Goal: Check status: Check status

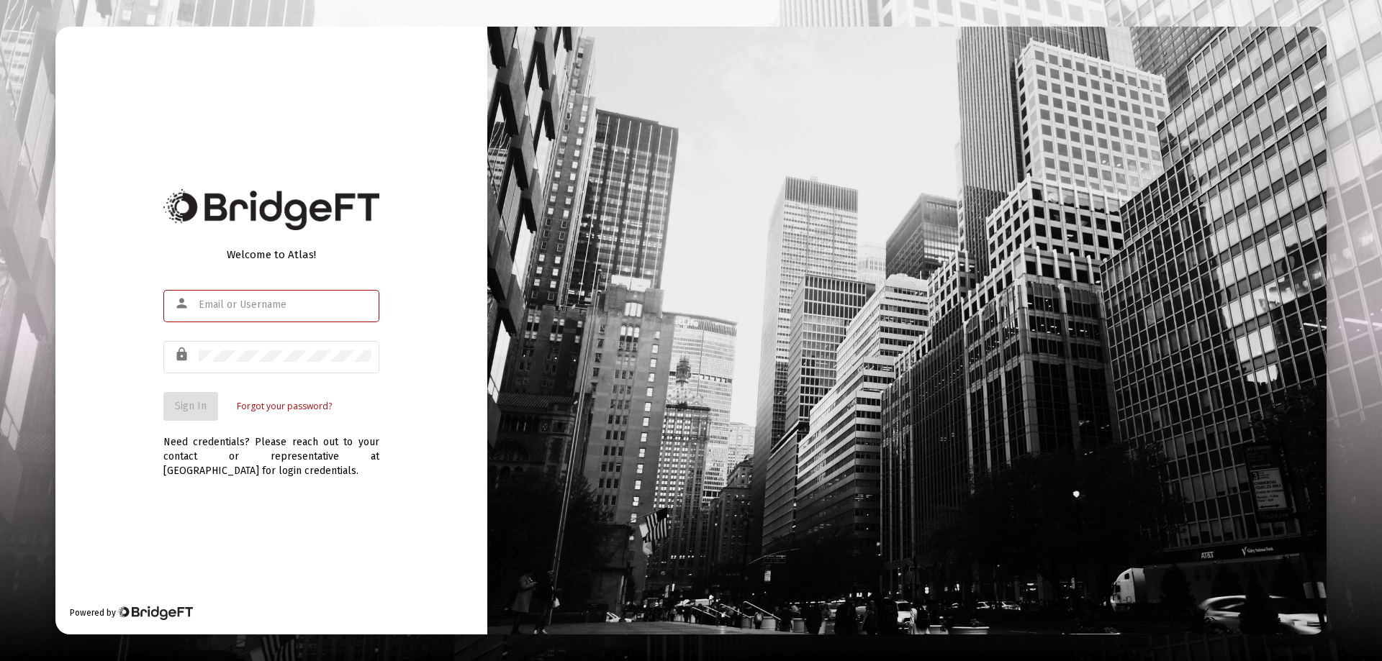
type input "[EMAIL_ADDRESS][DOMAIN_NAME]"
drag, startPoint x: 115, startPoint y: 393, endPoint x: 138, endPoint y: 387, distance: 23.9
click at [132, 387] on div "Welcome to Atlas! person [EMAIL_ADDRESS][DOMAIN_NAME] lock Sign In Forgot your …" at bounding box center [271, 331] width 432 height 608
click at [194, 393] on button "Sign In" at bounding box center [190, 406] width 55 height 29
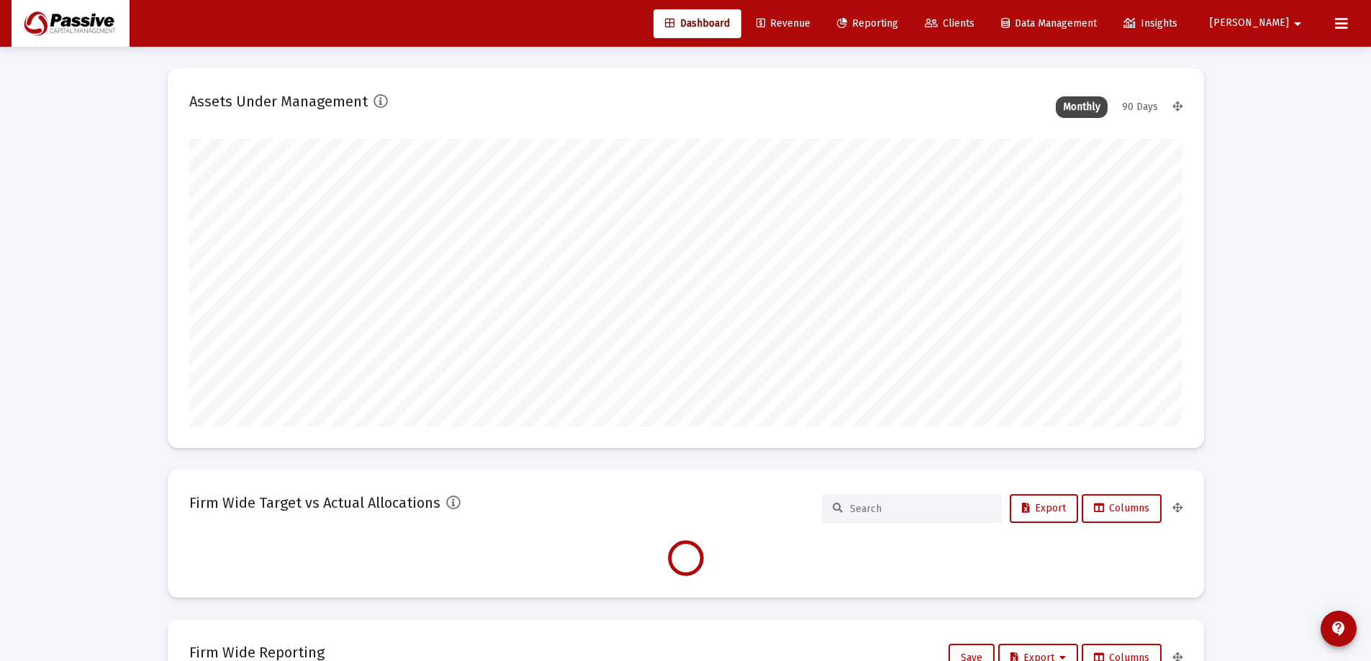
type input "[DATE]"
click at [898, 24] on span "Reporting" at bounding box center [867, 23] width 61 height 12
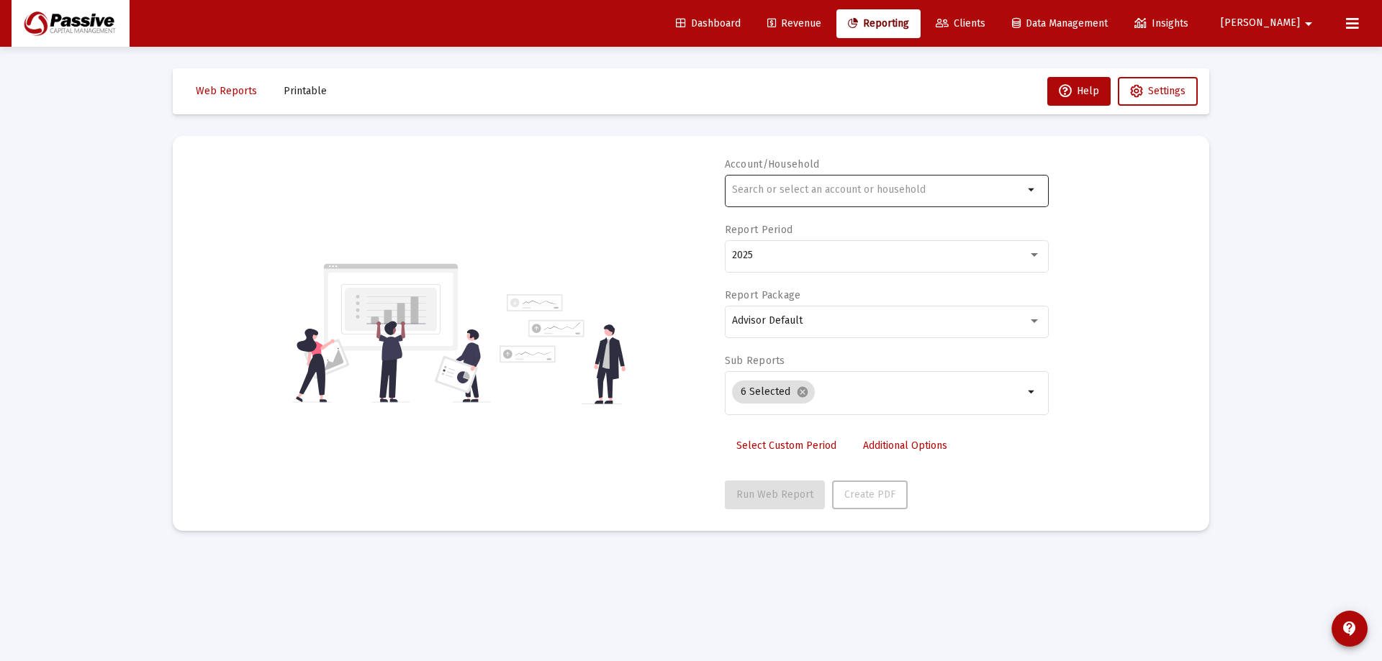
click at [785, 196] on div at bounding box center [877, 189] width 291 height 35
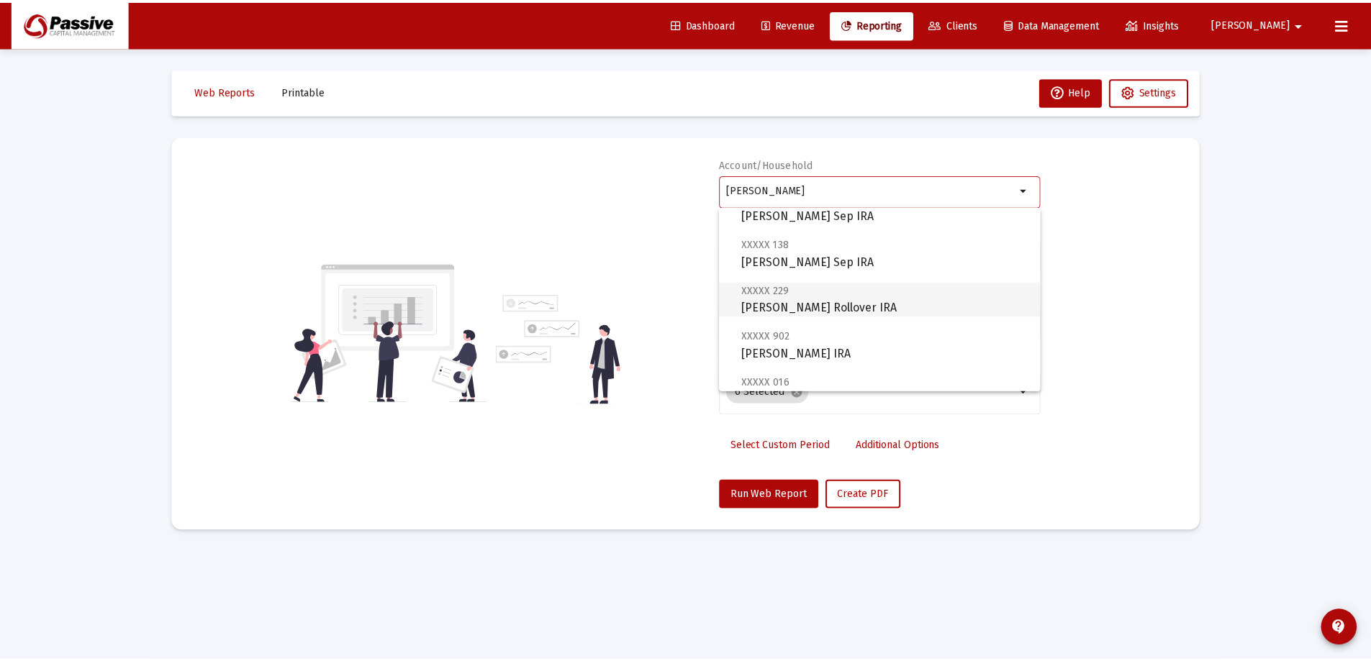
scroll to position [216, 0]
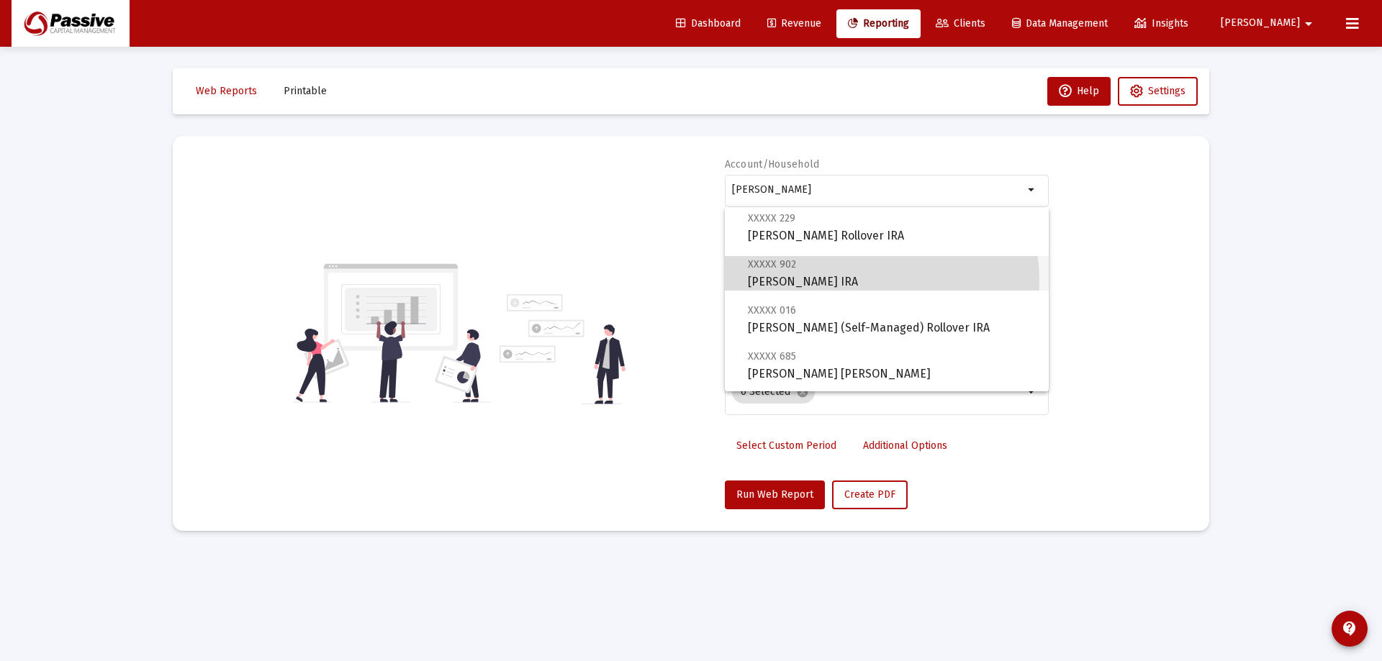
click at [866, 281] on span "XXXXX 902 [PERSON_NAME] IRA" at bounding box center [892, 273] width 289 height 35
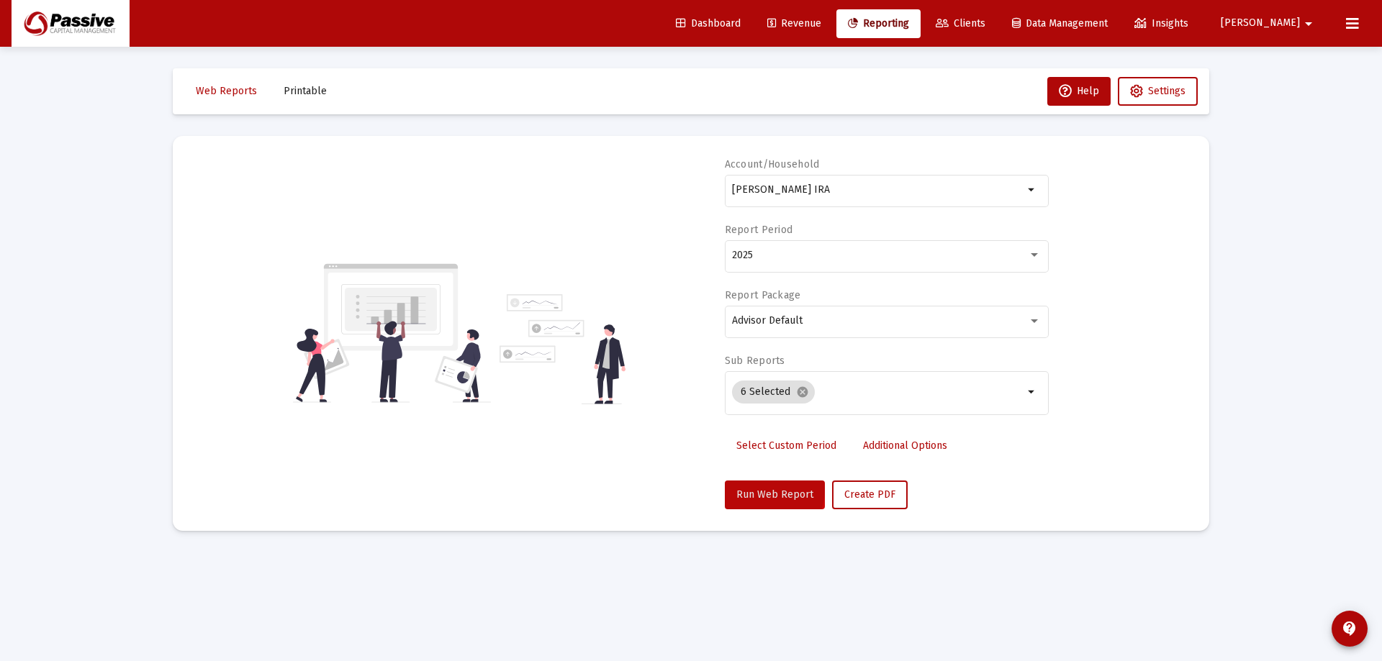
click at [761, 489] on span "Run Web Report" at bounding box center [774, 495] width 77 height 12
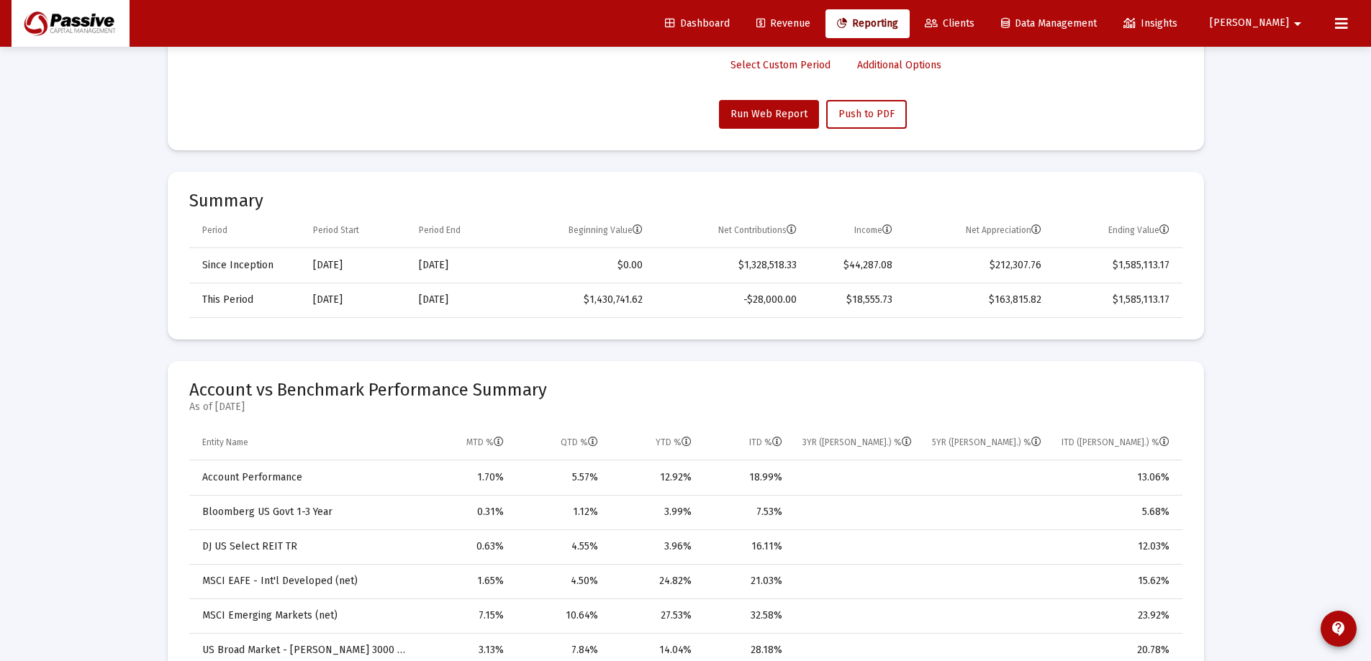
scroll to position [360, 0]
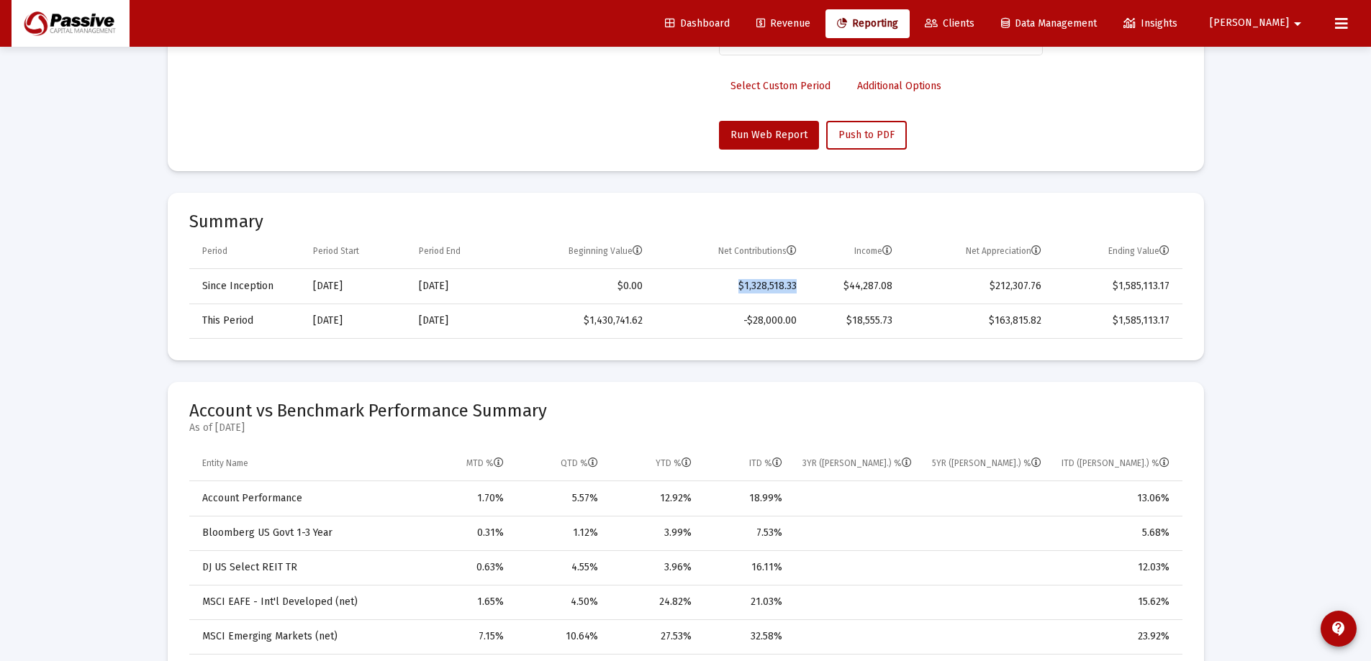
drag, startPoint x: 733, startPoint y: 288, endPoint x: 811, endPoint y: 294, distance: 78.7
click at [811, 294] on tr "Since Inception [DATE] [DATE] $0.00 $1,328,518.33 $44,287.08 $212,307.76 $1,585…" at bounding box center [685, 286] width 993 height 35
drag, startPoint x: 1049, startPoint y: 287, endPoint x: 965, endPoint y: 293, distance: 84.4
click at [965, 293] on td "$212,307.76" at bounding box center [977, 286] width 149 height 35
drag, startPoint x: 894, startPoint y: 286, endPoint x: 840, endPoint y: 292, distance: 54.4
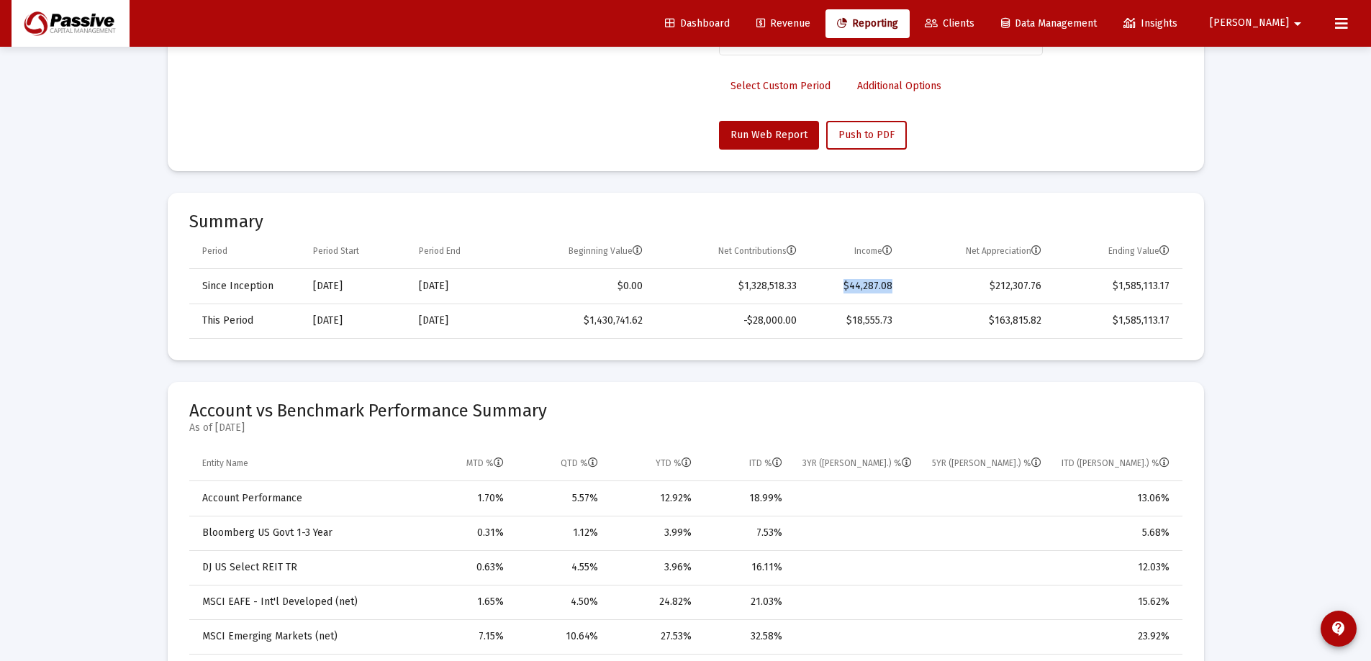
click at [840, 292] on td "$44,287.08" at bounding box center [855, 286] width 96 height 35
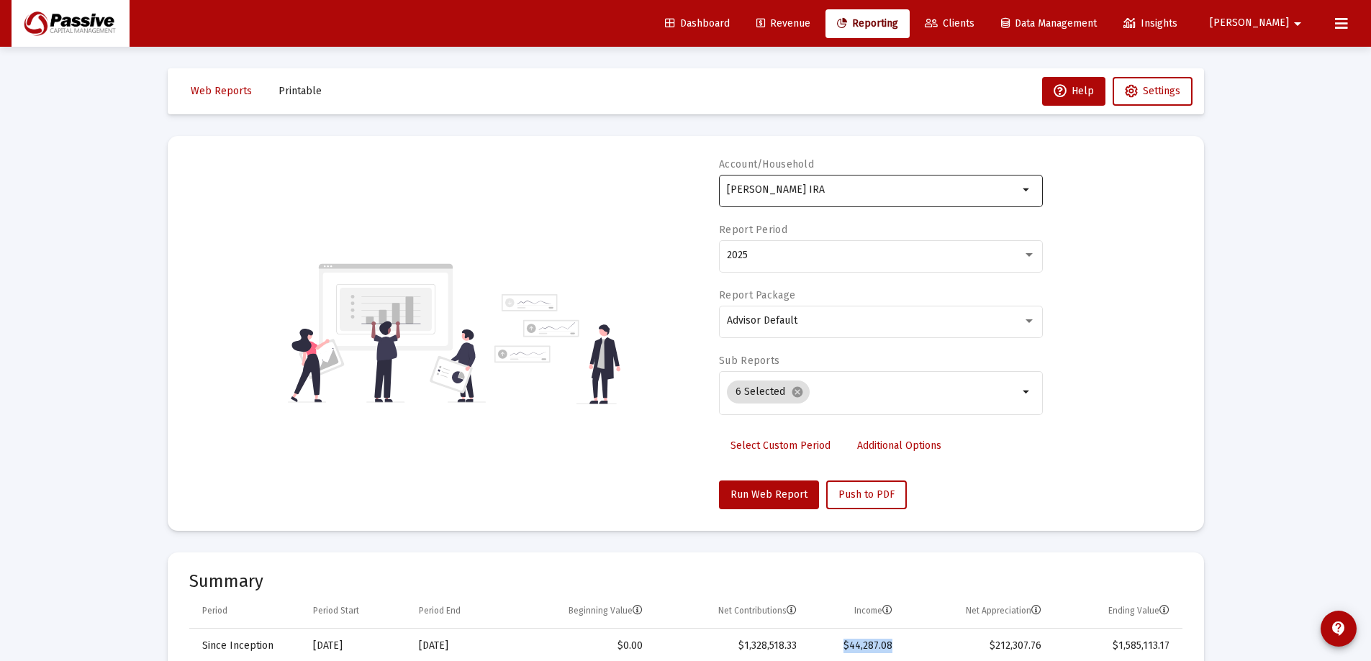
click at [854, 190] on input "[PERSON_NAME] IRA" at bounding box center [872, 190] width 291 height 12
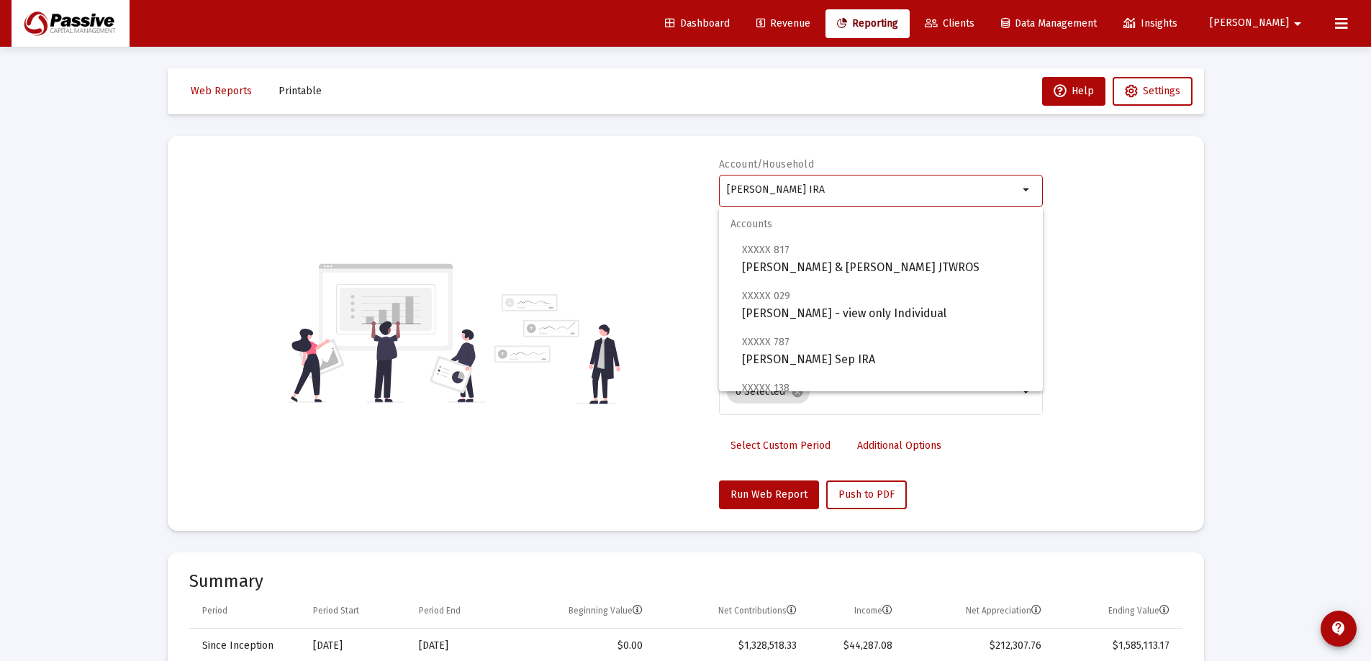
click at [854, 190] on input "[PERSON_NAME] IRA" at bounding box center [872, 190] width 291 height 12
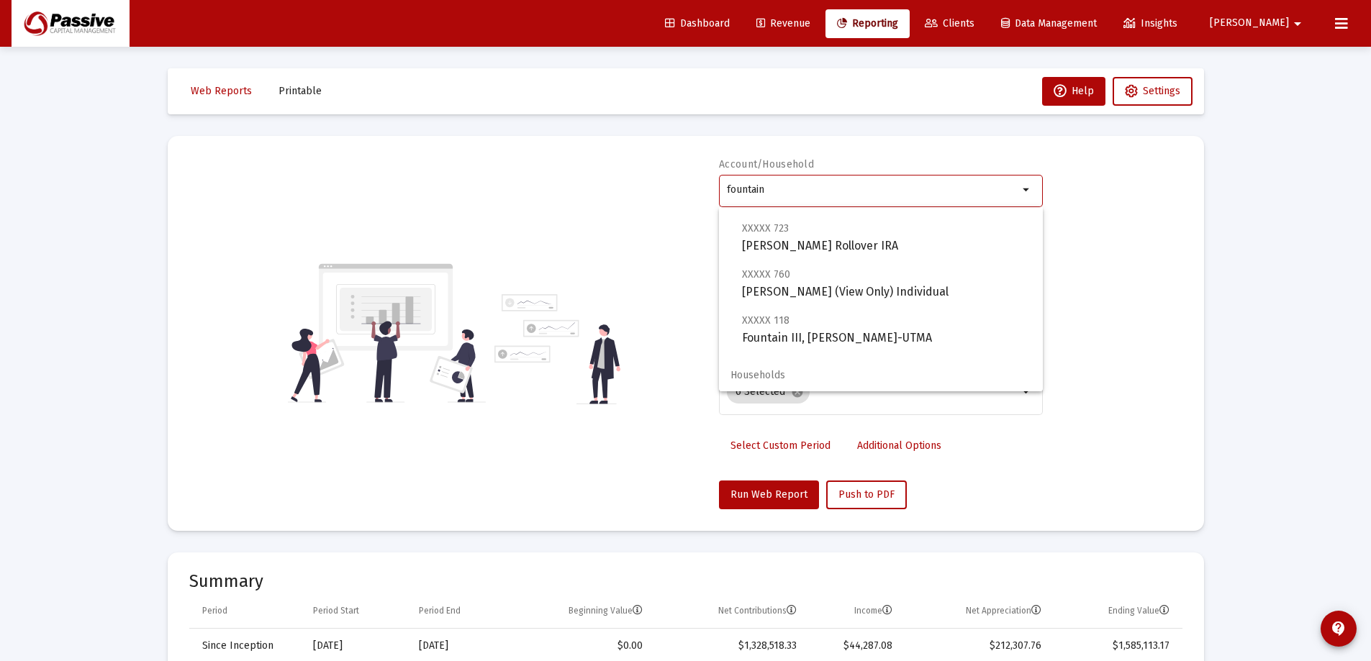
scroll to position [576, 0]
click at [864, 239] on span "XXXXX 723 [PERSON_NAME] Rollover IRA" at bounding box center [886, 235] width 289 height 35
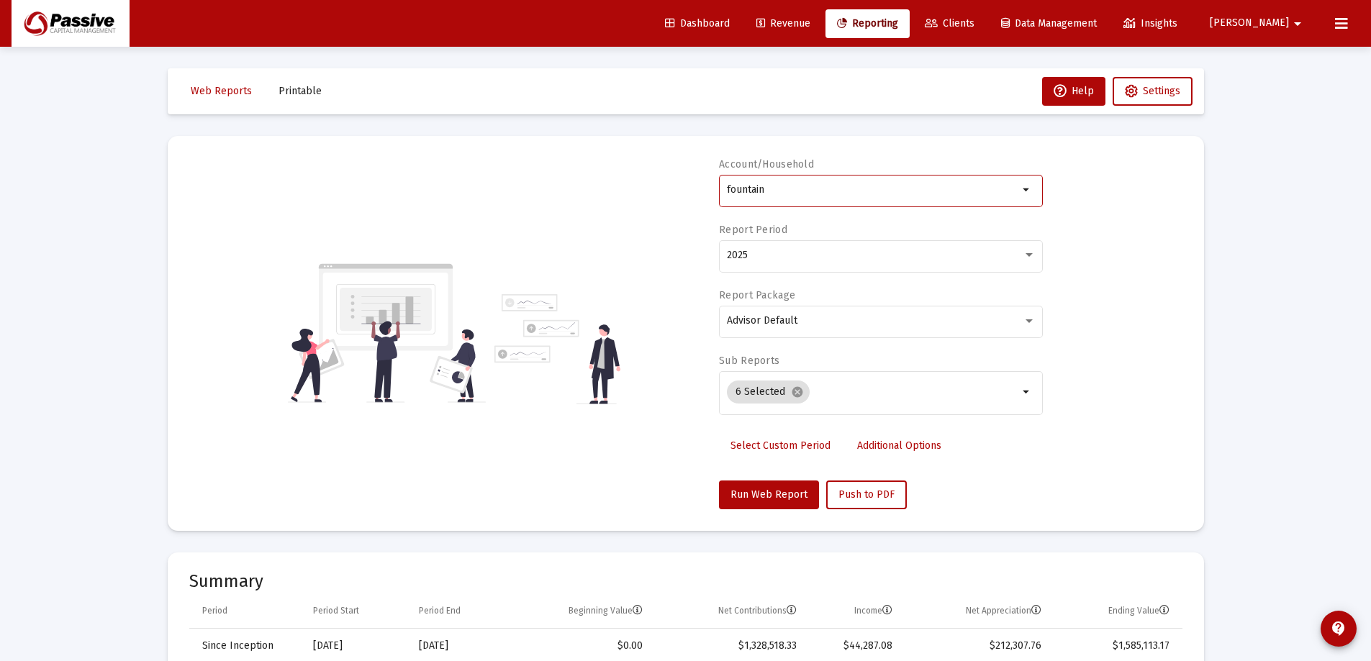
type input "[PERSON_NAME] Rollover IRA"
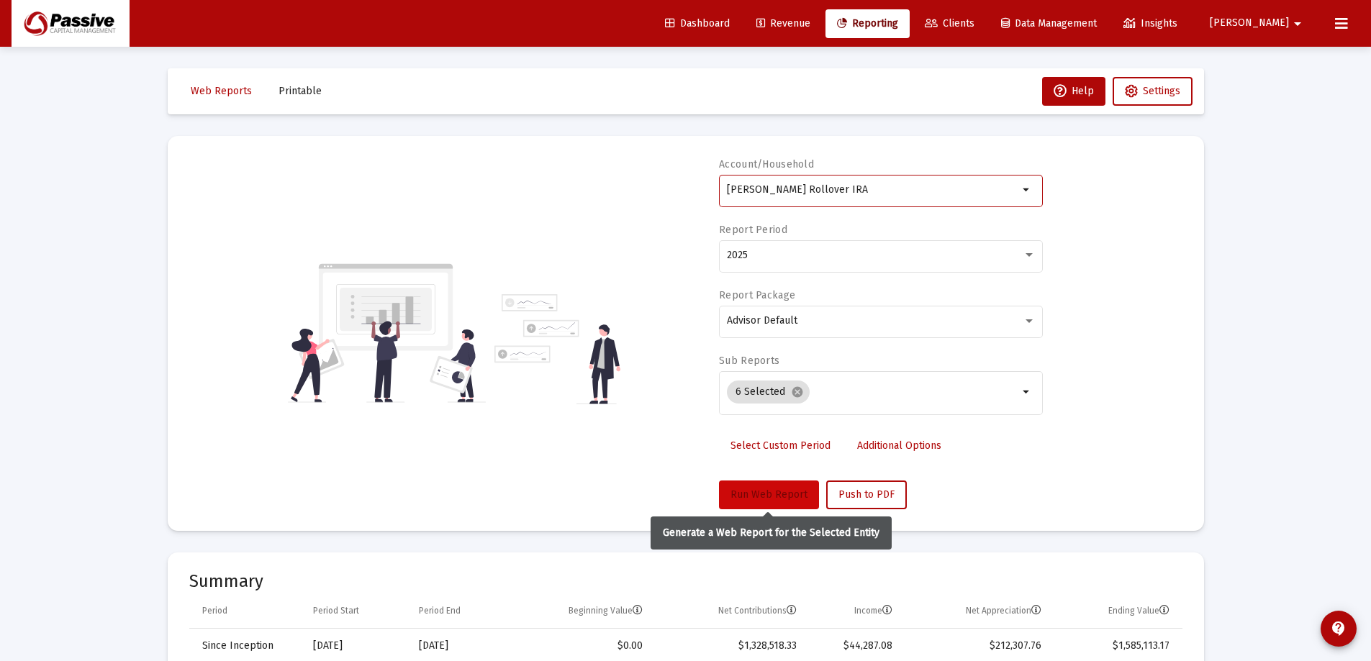
click at [766, 497] on span "Run Web Report" at bounding box center [769, 495] width 77 height 12
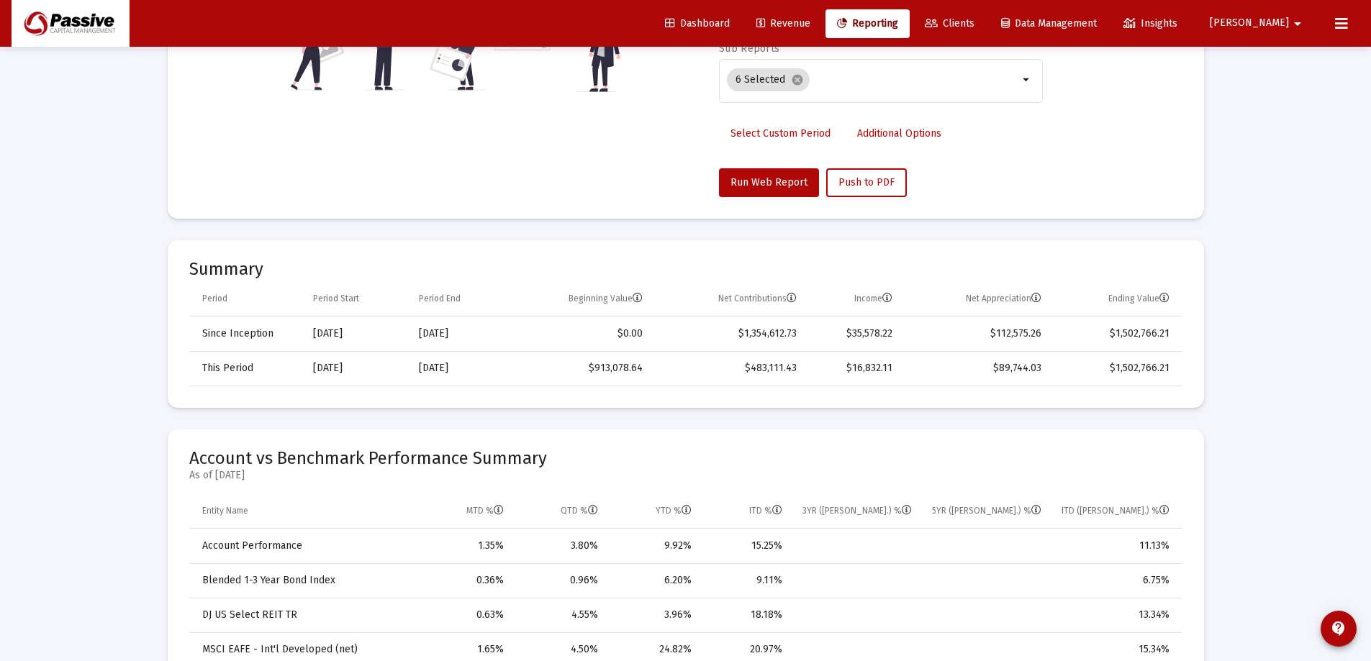
scroll to position [144, 0]
